Goal: Transaction & Acquisition: Purchase product/service

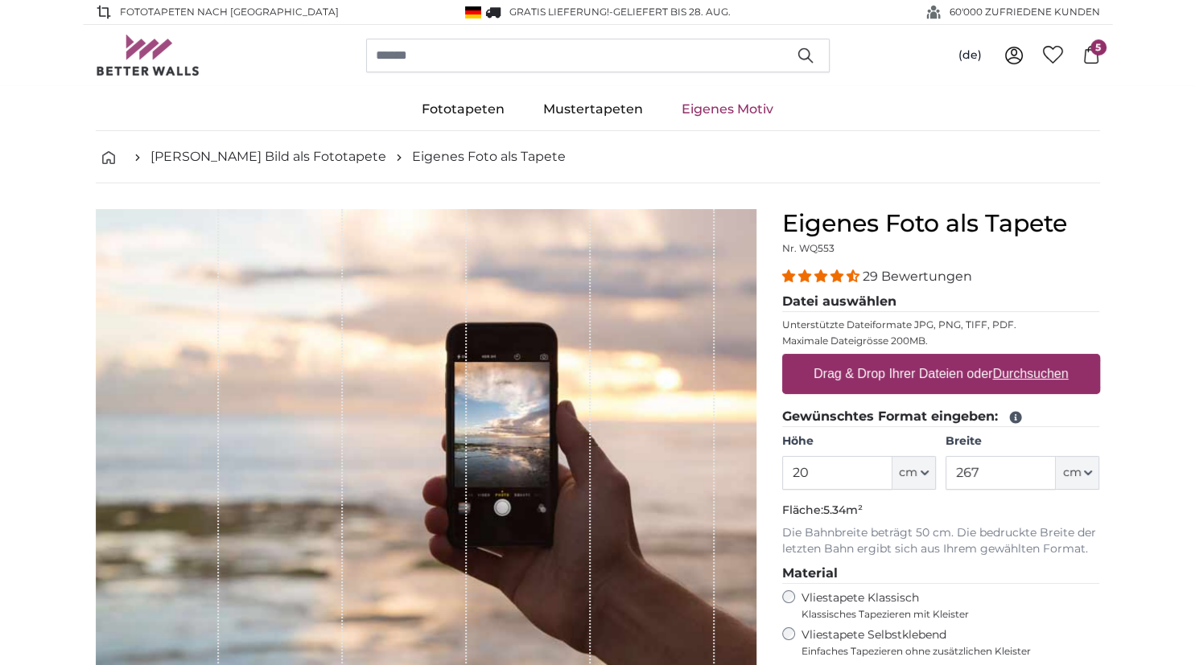
type input "2"
type input "160"
click at [998, 478] on input "267" at bounding box center [1001, 473] width 110 height 34
type input "2"
type input "200"
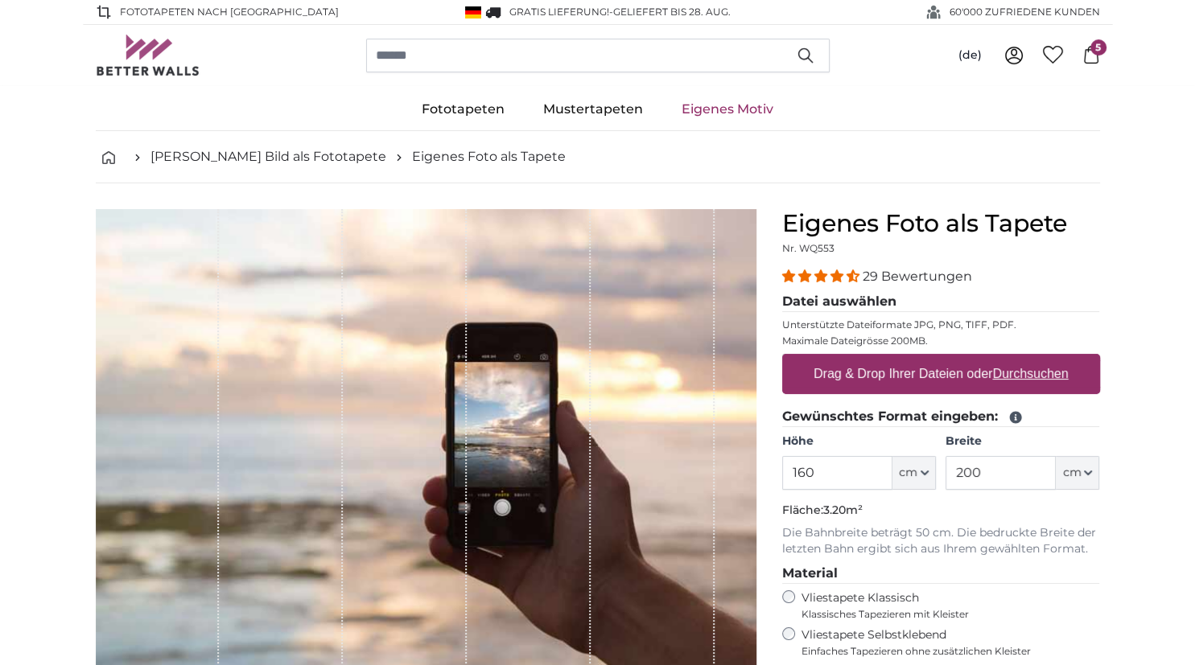
click at [947, 369] on label "Drag & Drop Ihrer Dateien oder Durchsuchen" at bounding box center [941, 374] width 268 height 32
click at [947, 359] on input "Drag & Drop Ihrer Dateien oder Durchsuchen" at bounding box center [941, 356] width 318 height 5
type input "**********"
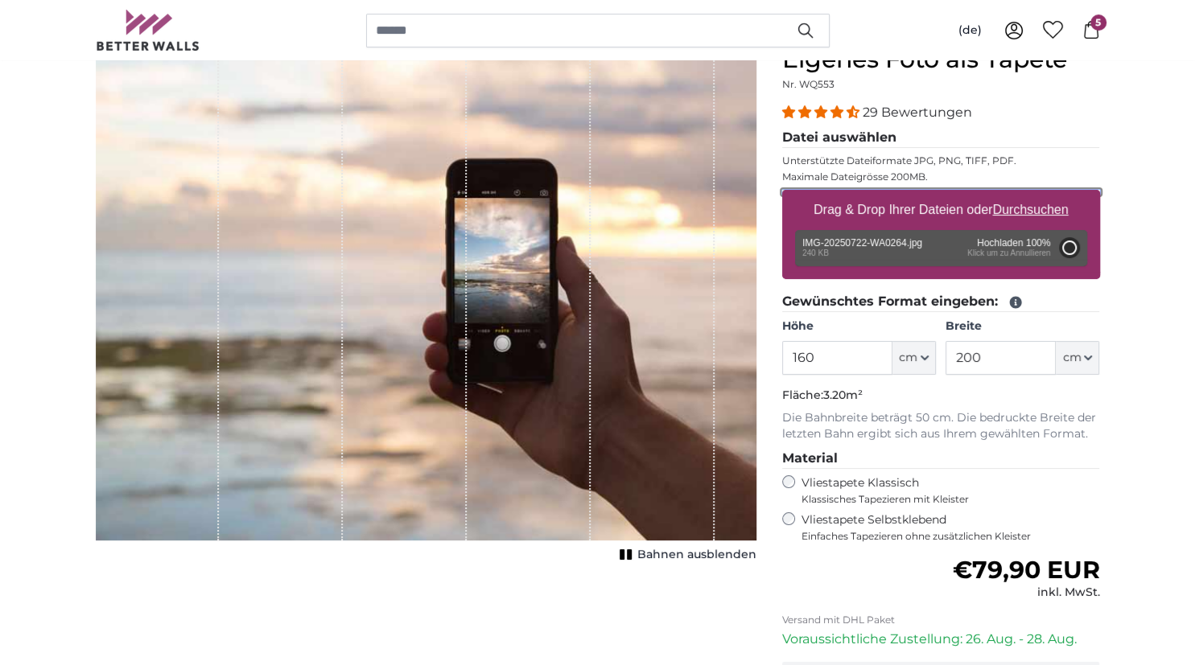
scroll to position [154, 0]
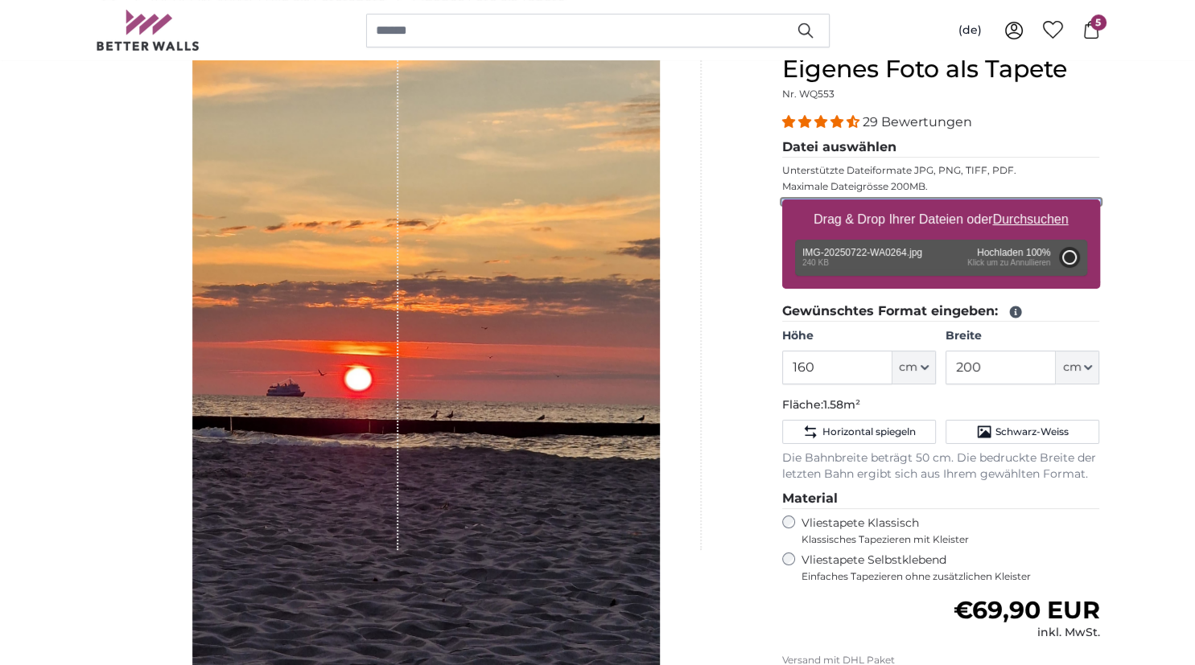
type input "145.3"
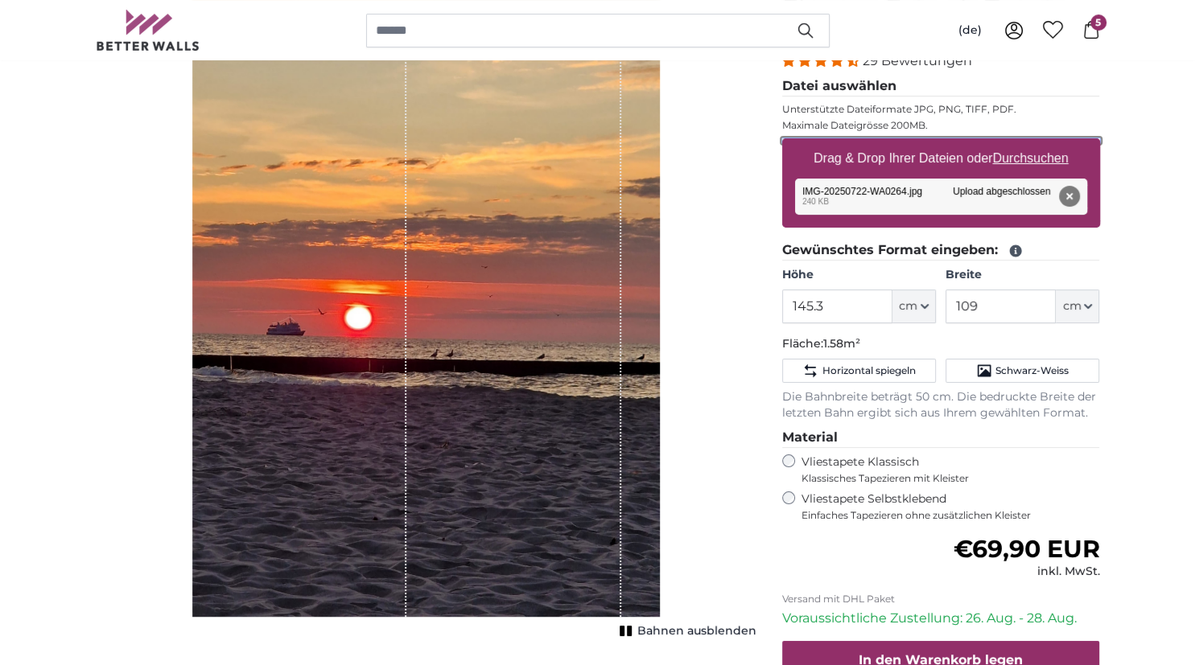
scroll to position [206, 0]
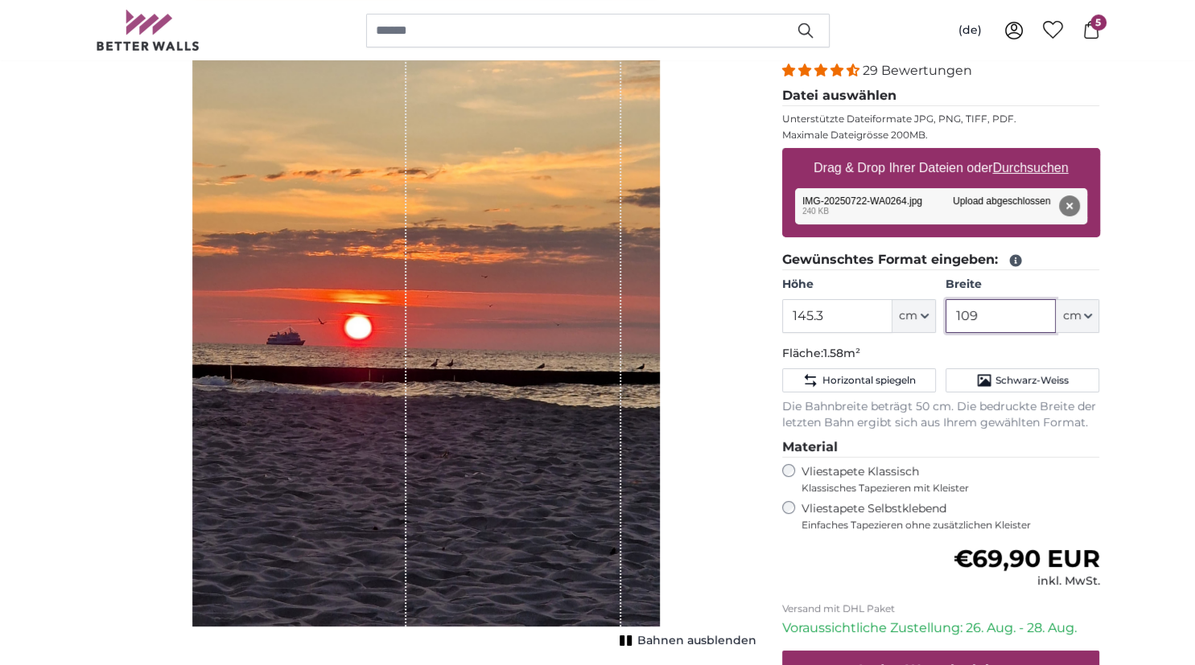
click at [982, 316] on input "109" at bounding box center [1001, 316] width 110 height 34
type input "1"
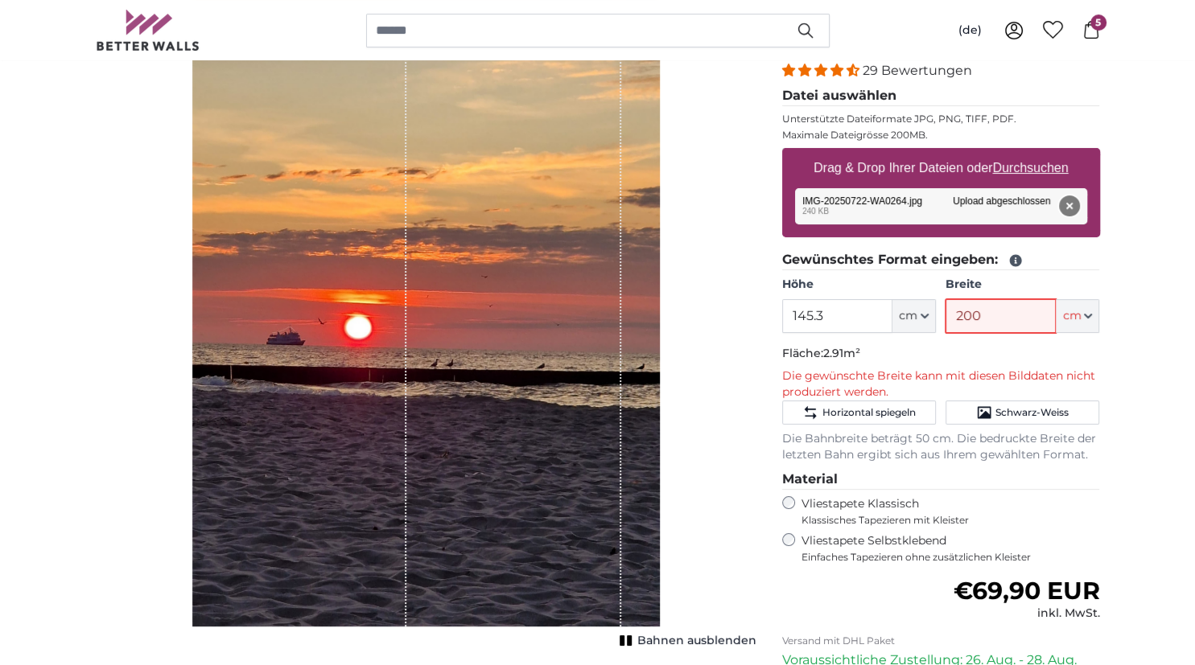
type input "200"
click at [1071, 206] on button "Entfernen" at bounding box center [1068, 206] width 21 height 21
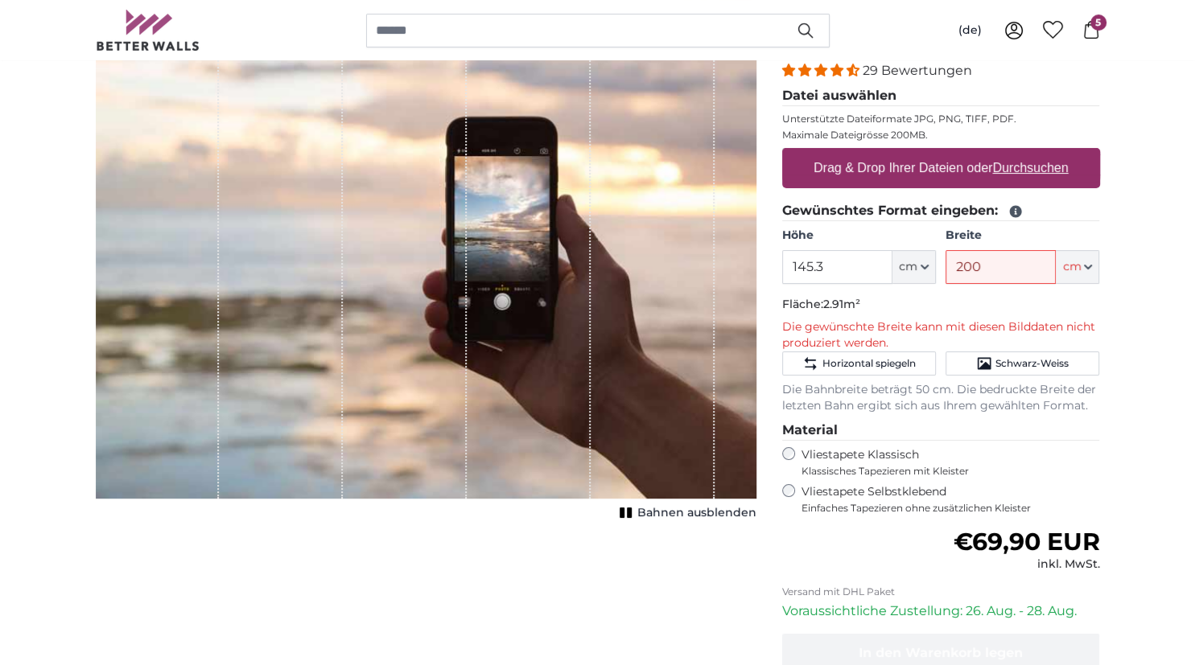
click at [1006, 169] on u "Durchsuchen" at bounding box center [1030, 168] width 76 height 14
click at [1006, 153] on input "Drag & Drop Ihrer Dateien oder Durchsuchen" at bounding box center [941, 150] width 318 height 5
type input "**********"
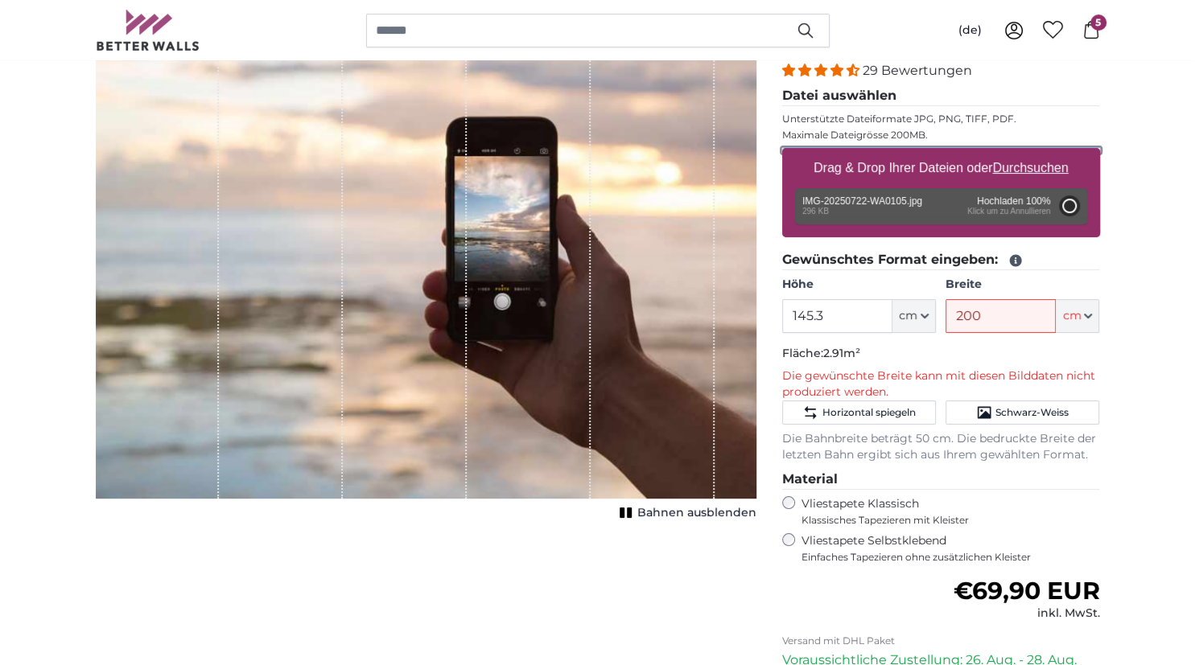
type input "145.3"
type input "109"
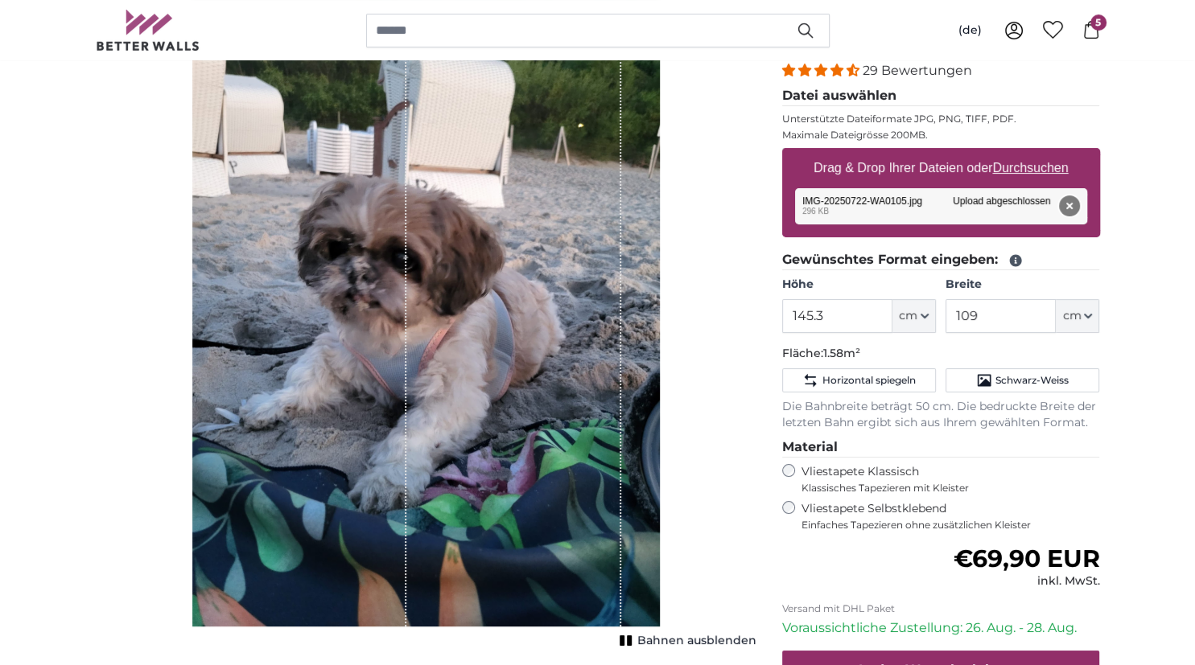
click at [1077, 207] on button "Entfernen" at bounding box center [1068, 206] width 21 height 21
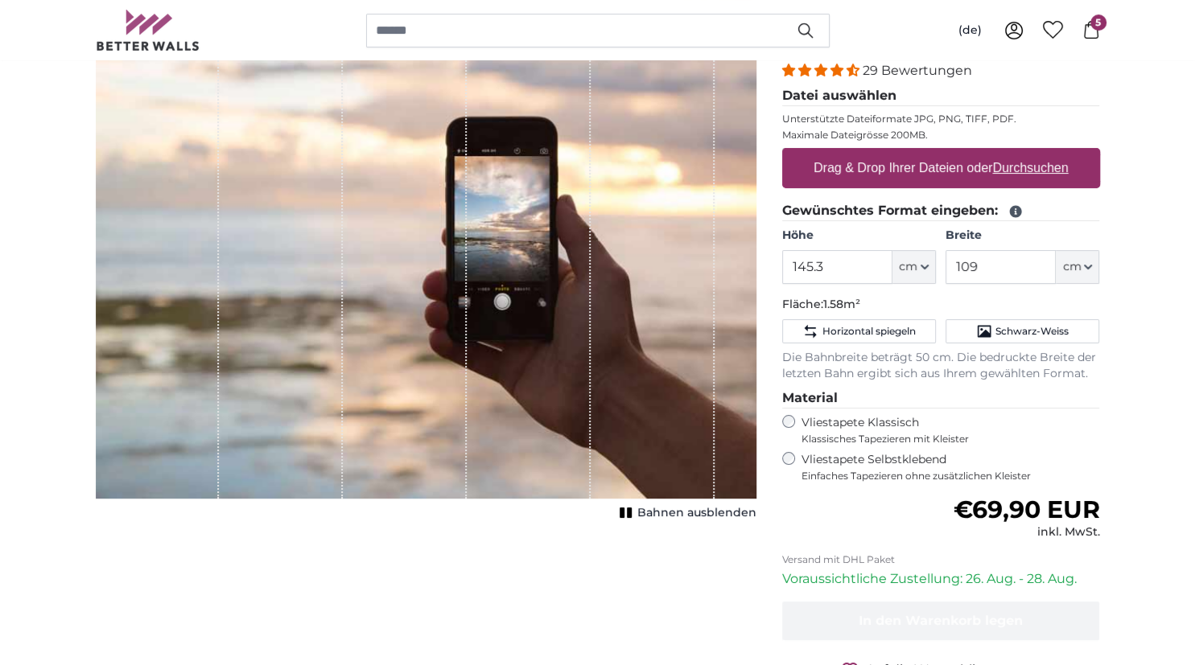
click at [1014, 175] on label "Drag & Drop Ihrer Dateien oder Durchsuchen" at bounding box center [941, 168] width 268 height 32
click at [1014, 153] on input "Drag & Drop Ihrer Dateien oder Durchsuchen" at bounding box center [941, 150] width 318 height 5
type input "**********"
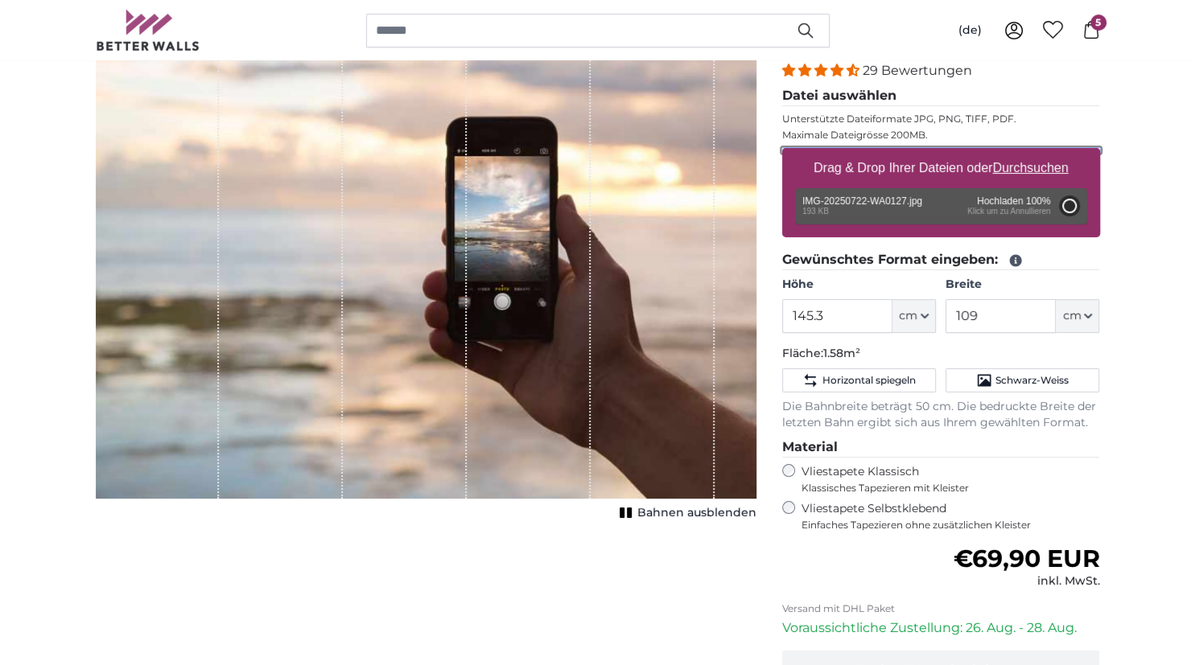
type input "145.3"
type input "109"
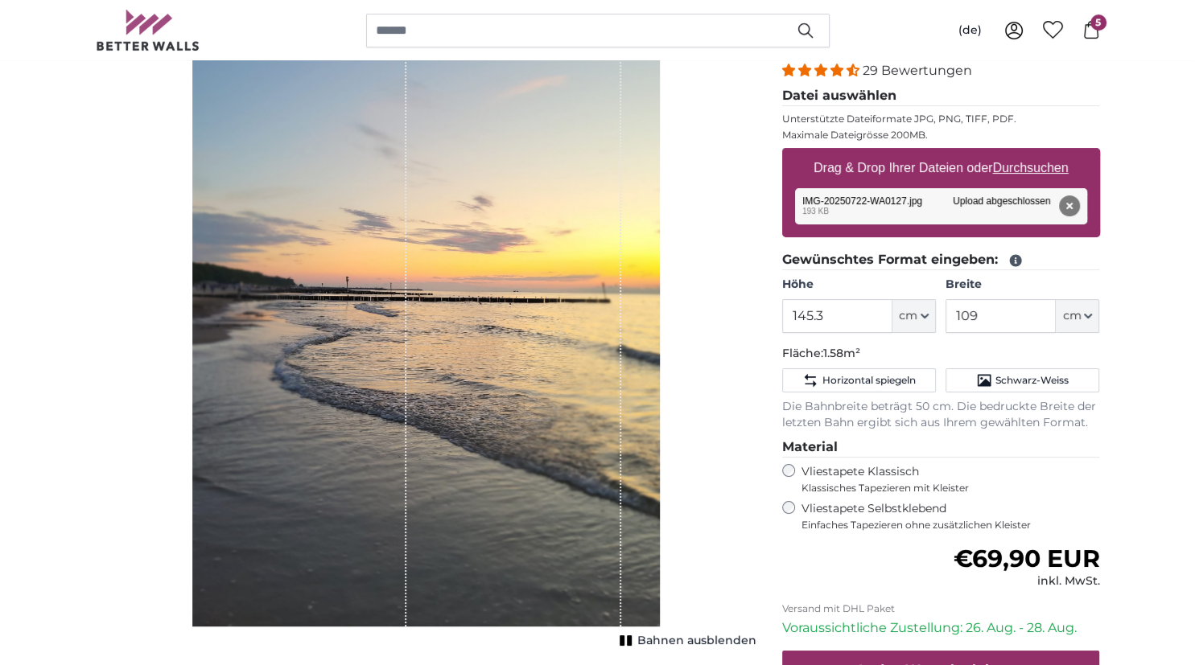
click at [1094, 34] on icon at bounding box center [1091, 30] width 18 height 18
